Goal: Transaction & Acquisition: Purchase product/service

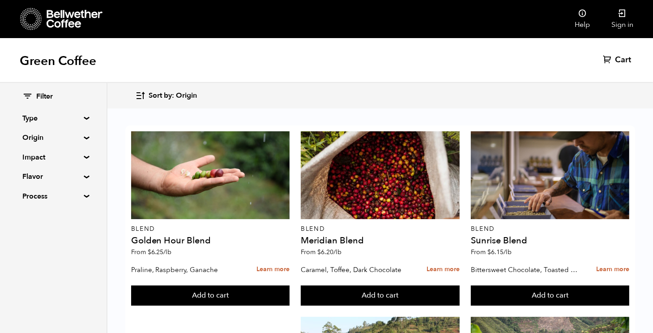
scroll to position [637, 0]
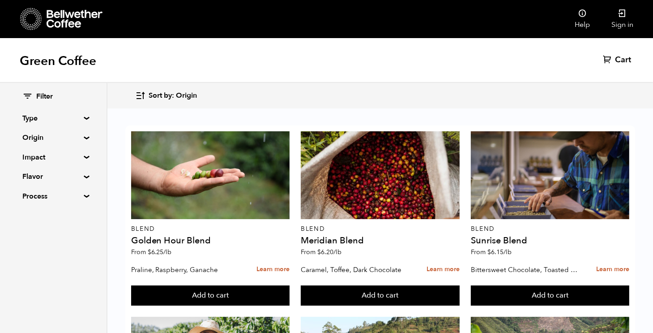
click at [81, 152] on summary "Impact" at bounding box center [53, 157] width 62 height 11
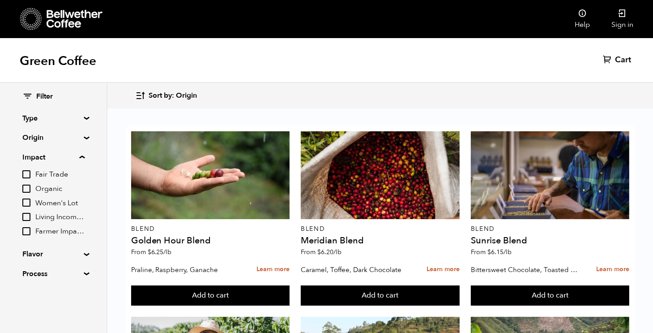
click at [28, 187] on input "Organic" at bounding box center [26, 188] width 8 height 8
checkbox input "true"
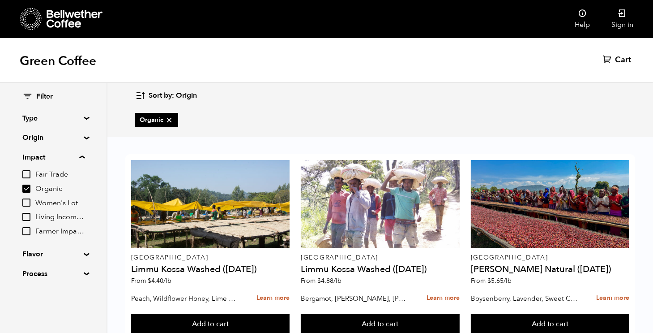
scroll to position [16, 0]
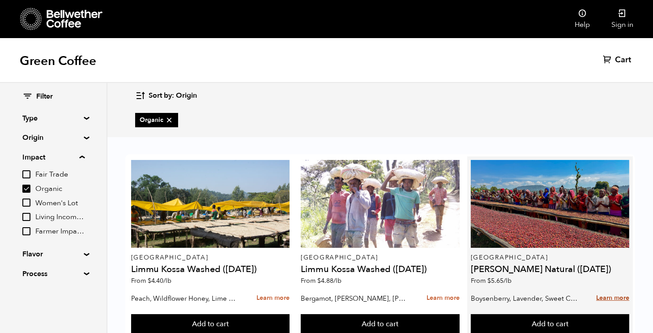
click at [607, 288] on link "Learn more" at bounding box center [612, 297] width 33 height 19
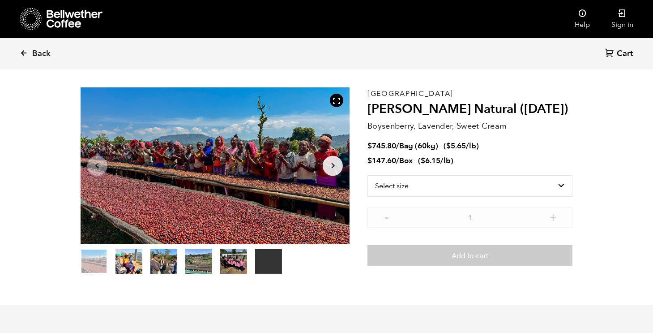
scroll to position [28, 0]
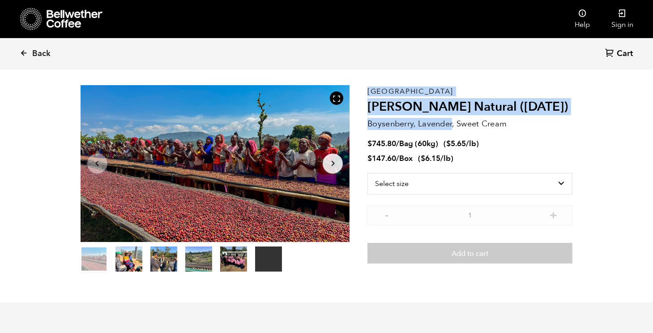
drag, startPoint x: 367, startPoint y: 122, endPoint x: 454, endPoint y: 128, distance: 87.4
click at [454, 128] on section "Your browser does not support the video tag. Item 1 of 6 Your browser does not …" at bounding box center [326, 179] width 537 height 246
click at [454, 128] on p "Boysenberry, Lavender, Sweet Cream" at bounding box center [469, 124] width 205 height 12
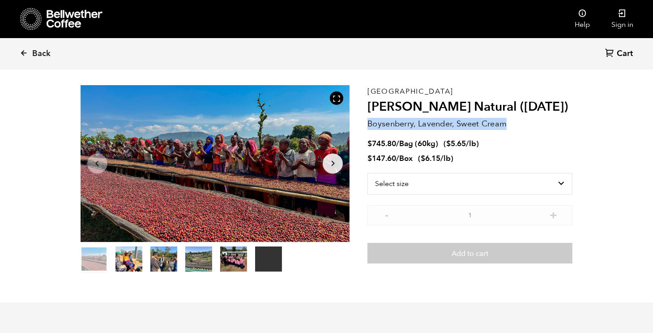
drag, startPoint x: 369, startPoint y: 123, endPoint x: 512, endPoint y: 126, distance: 143.3
click at [512, 126] on p "Boysenberry, Lavender, Sweet Cream" at bounding box center [469, 124] width 205 height 12
copy p "Boysenberry, Lavender, Sweet Cream"
